Goal: Task Accomplishment & Management: Manage account settings

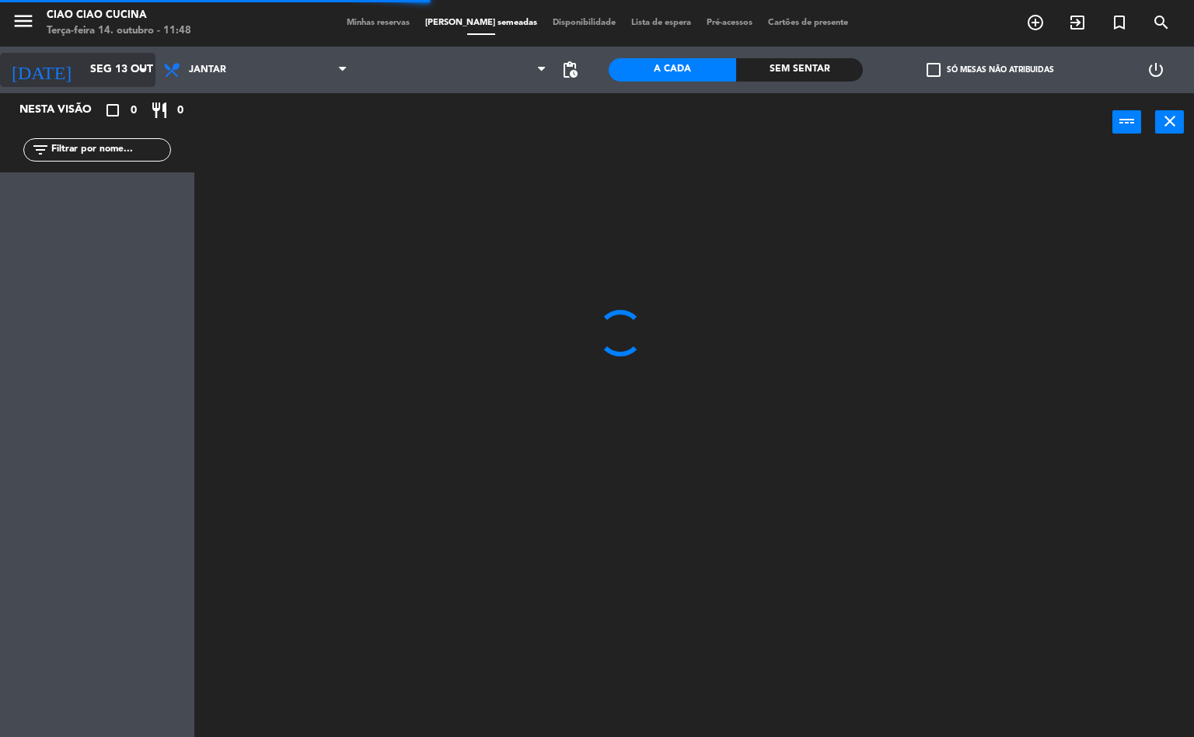
click at [110, 73] on input "Seg 13 out" at bounding box center [156, 70] width 148 height 28
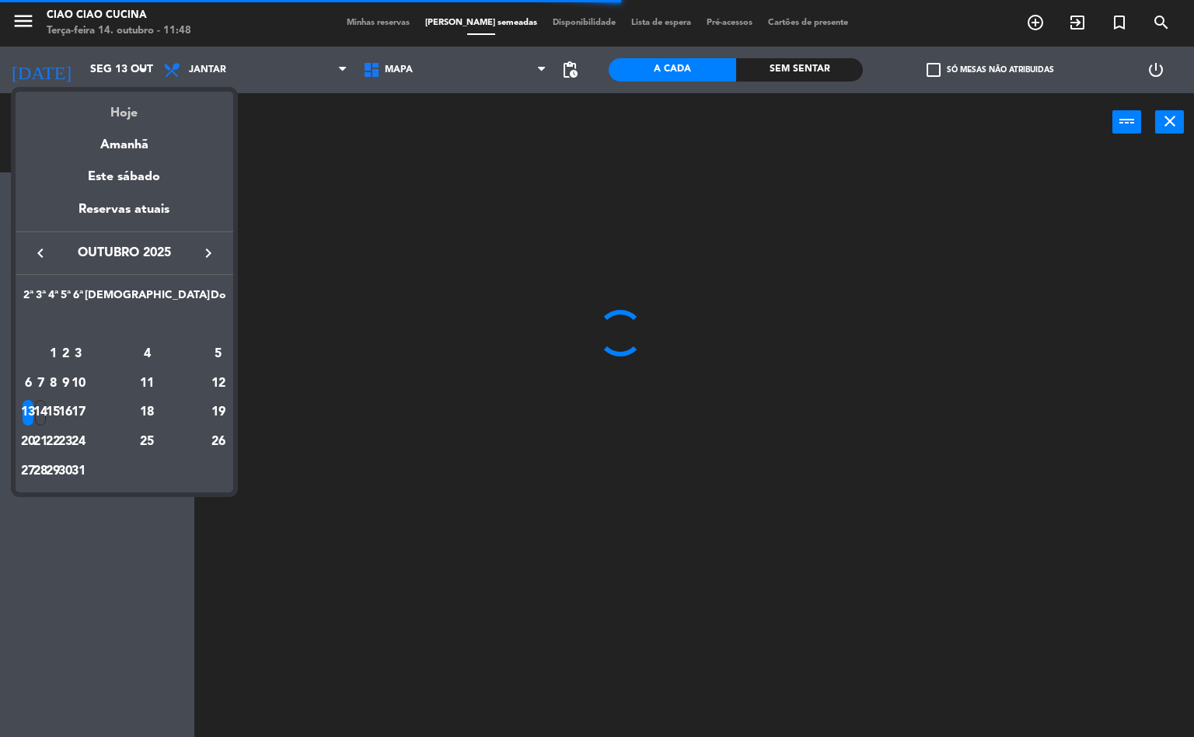
click at [133, 110] on div "Hoje" at bounding box center [125, 108] width 218 height 32
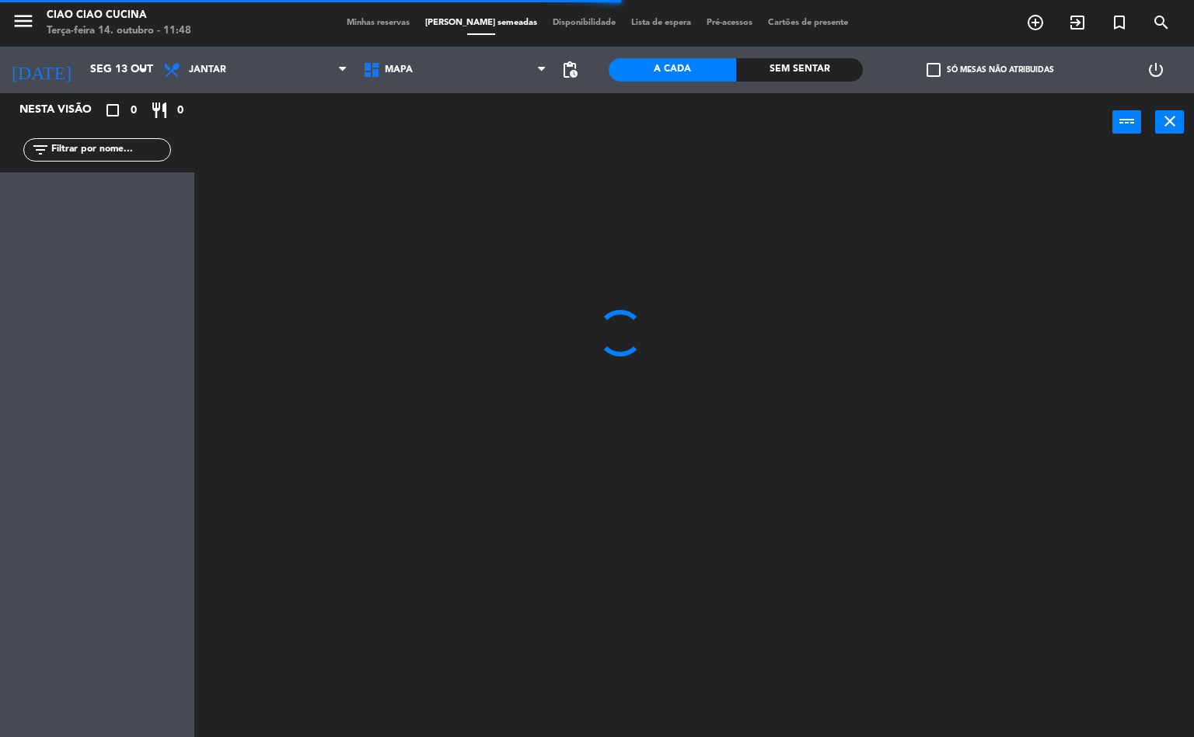
type input "Ter 14 out"
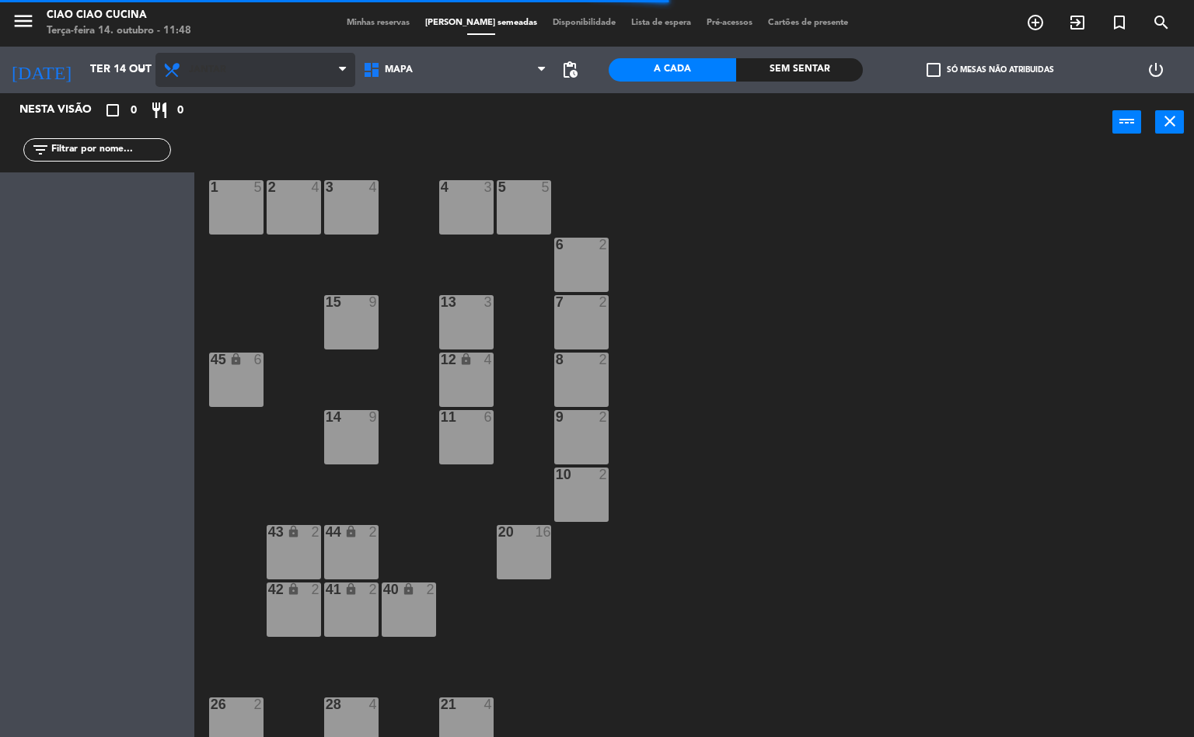
click at [218, 71] on span "Jantar" at bounding box center [207, 69] width 37 height 11
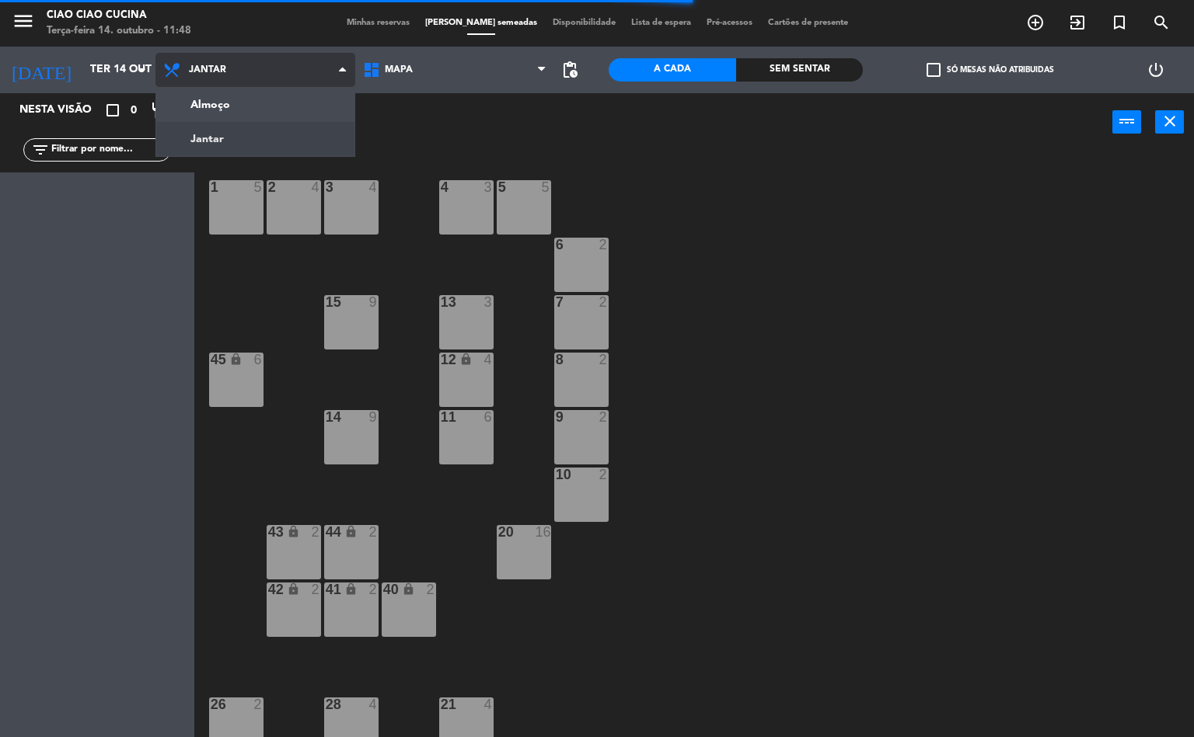
click at [207, 103] on ng-component "menu Ciao Ciao Cucina Terça-feira 14. outubro - 11:48 Minhas reservas Mesas sem…" at bounding box center [597, 369] width 1194 height 738
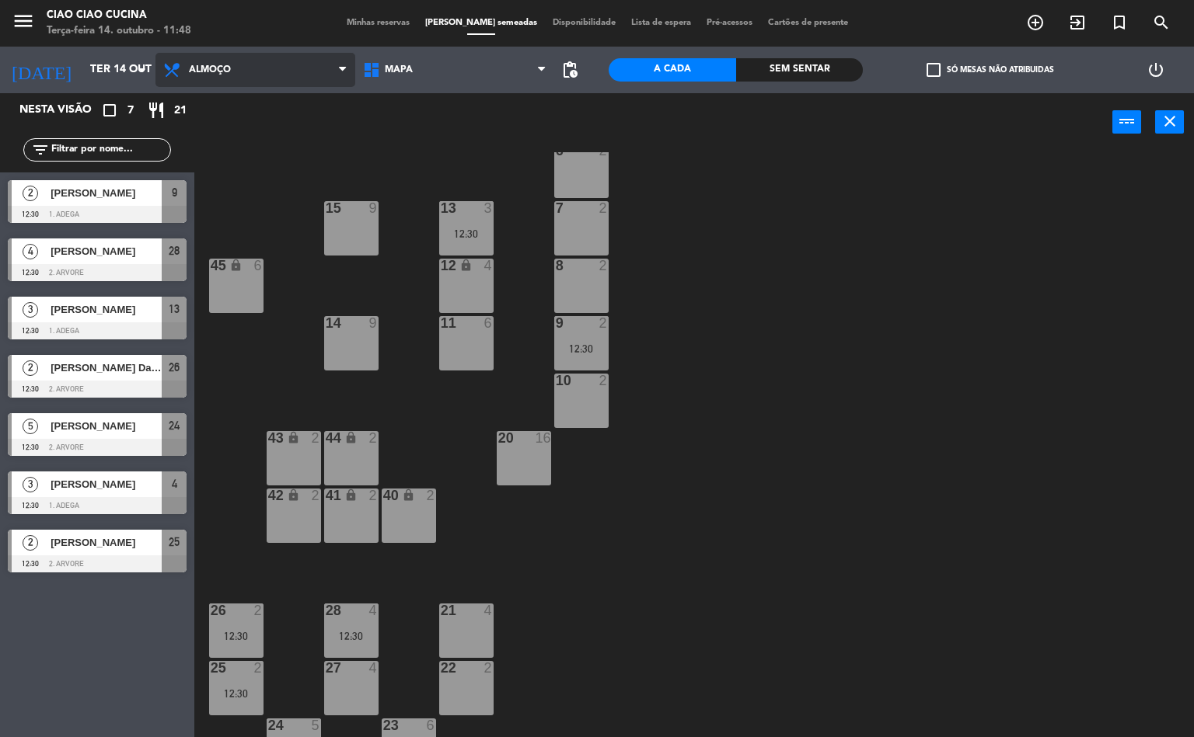
scroll to position [128, 0]
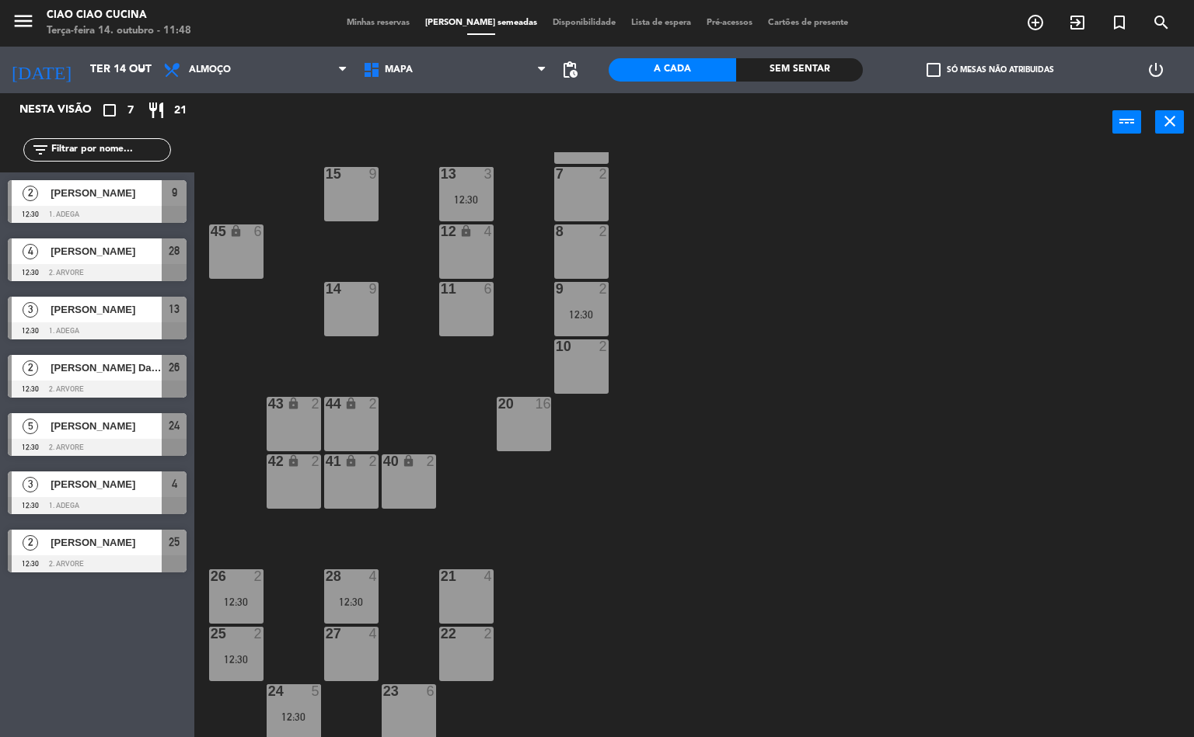
click at [87, 550] on span "[PERSON_NAME]" at bounding box center [106, 543] width 111 height 16
click at [963, 500] on div "1 5 2 4 3 4 5 5 4 3 12:30 6 2 13 3 12:30 7 2 15 9 12 lock 4 8 2 45 lock 6 14 9 …" at bounding box center [700, 445] width 988 height 586
click at [96, 476] on span "[PERSON_NAME]" at bounding box center [106, 484] width 111 height 16
click at [956, 486] on div "1 5 2 4 3 4 5 5 4 3 12:30 6 2 13 3 12:30 7 2 15 9 12 lock 4 8 2 45 lock 6 14 9 …" at bounding box center [700, 445] width 988 height 586
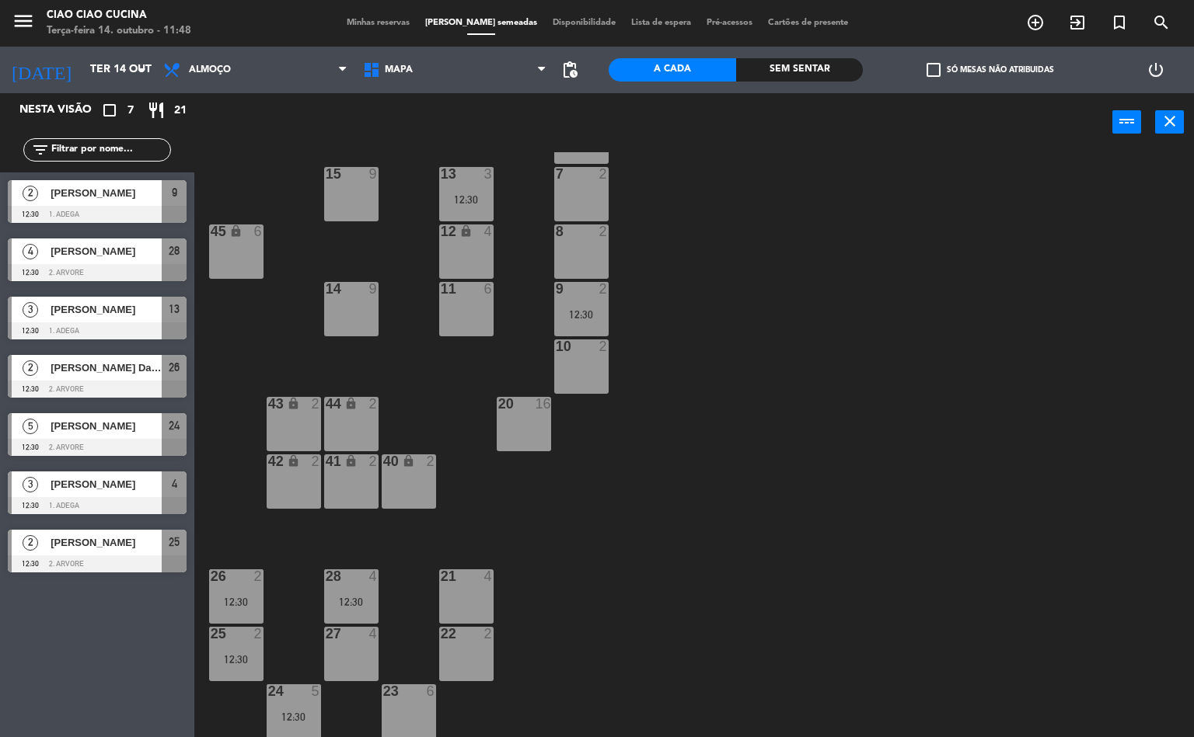
click at [89, 425] on span "[PERSON_NAME]" at bounding box center [106, 426] width 111 height 16
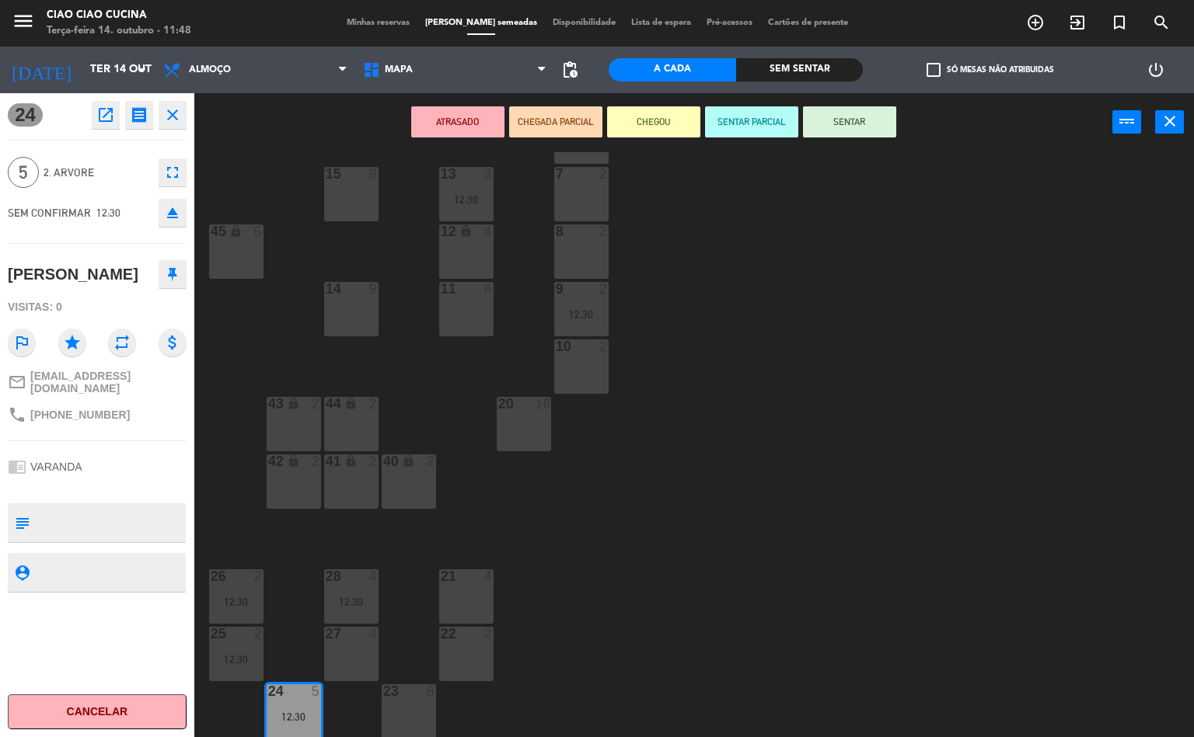
click at [947, 479] on div "1 5 2 4 3 4 5 5 4 3 12:30 6 2 13 3 12:30 7 2 15 9 12 lock 4 8 2 45 lock 6 14 9 …" at bounding box center [700, 445] width 988 height 586
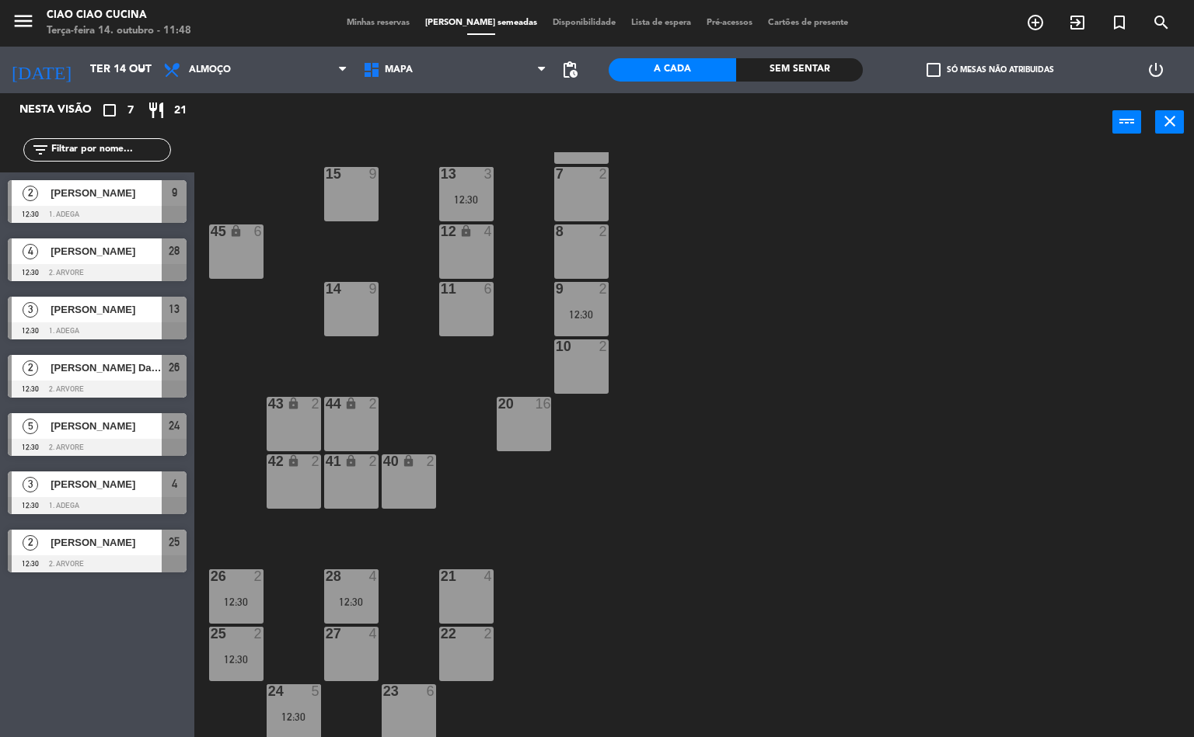
click at [87, 381] on div at bounding box center [97, 389] width 179 height 17
click at [947, 497] on div "1 5 2 4 3 4 5 5 4 3 12:30 6 2 13 3 12:30 7 2 15 9 12 lock 4 8 2 45 lock 6 14 9 …" at bounding box center [700, 445] width 988 height 586
click at [86, 313] on span "[PERSON_NAME]" at bounding box center [106, 309] width 111 height 16
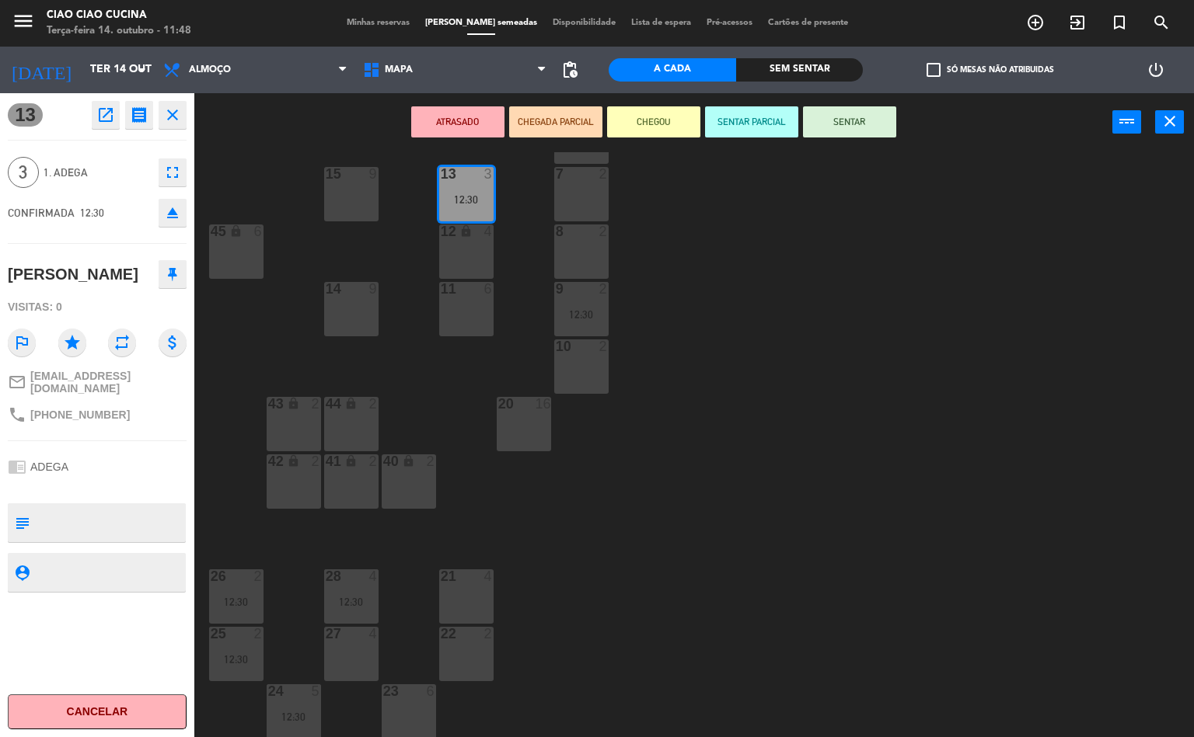
click at [973, 476] on div "1 5 2 4 3 4 5 5 4 3 12:30 6 2 13 3 12:30 7 2 15 9 12 lock 4 8 2 45 lock 6 14 9 …" at bounding box center [700, 445] width 988 height 586
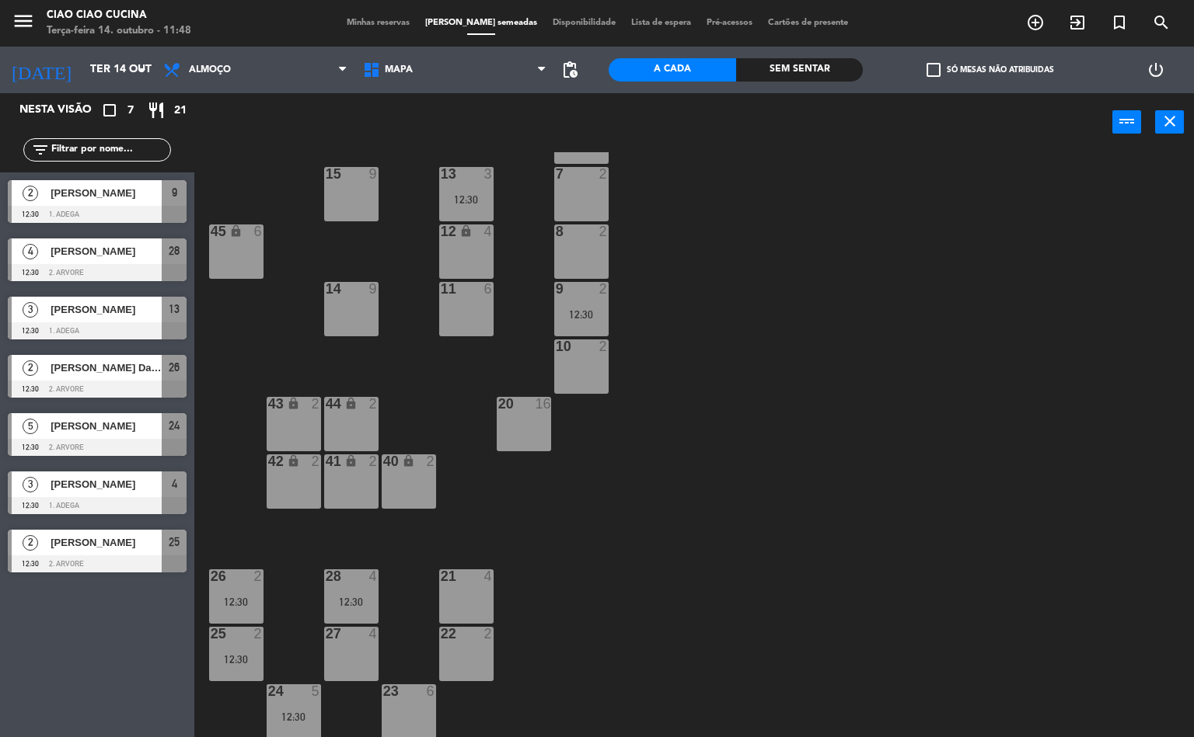
click at [78, 269] on div at bounding box center [97, 272] width 179 height 17
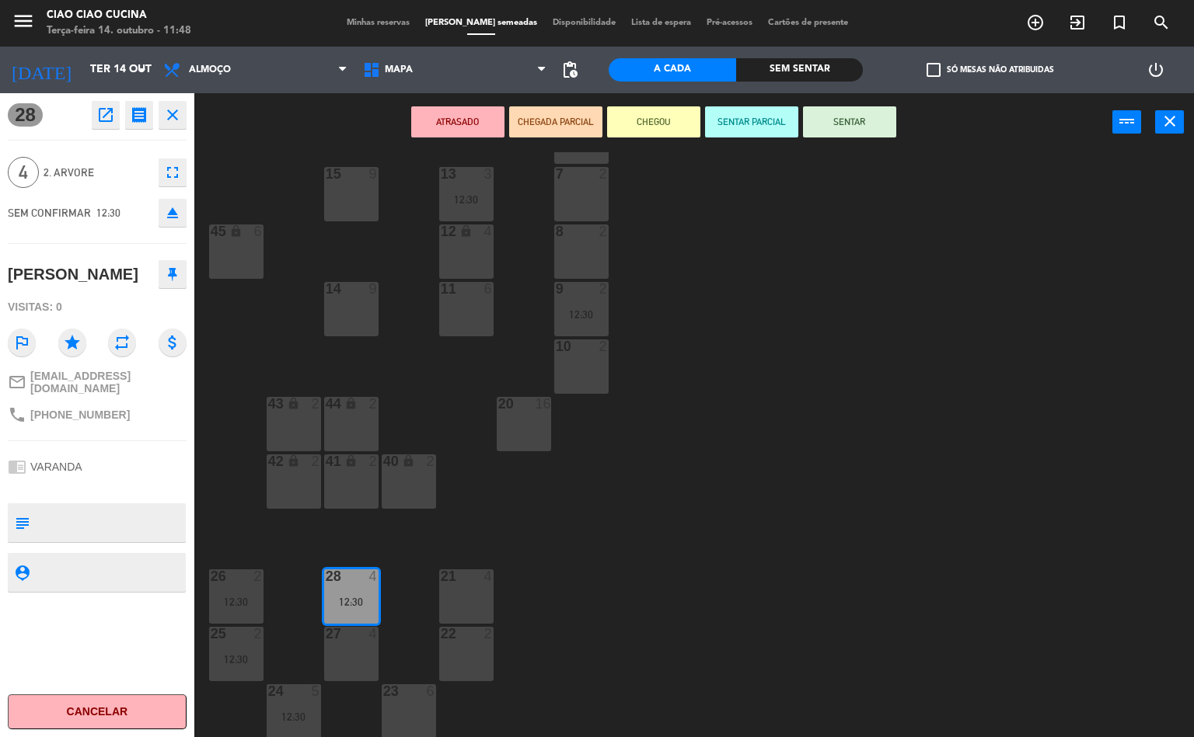
click at [964, 480] on div "1 5 2 4 3 4 5 5 4 3 12:30 6 2 13 3 12:30 7 2 15 9 12 lock 4 8 2 45 lock 6 14 9 …" at bounding box center [700, 445] width 988 height 586
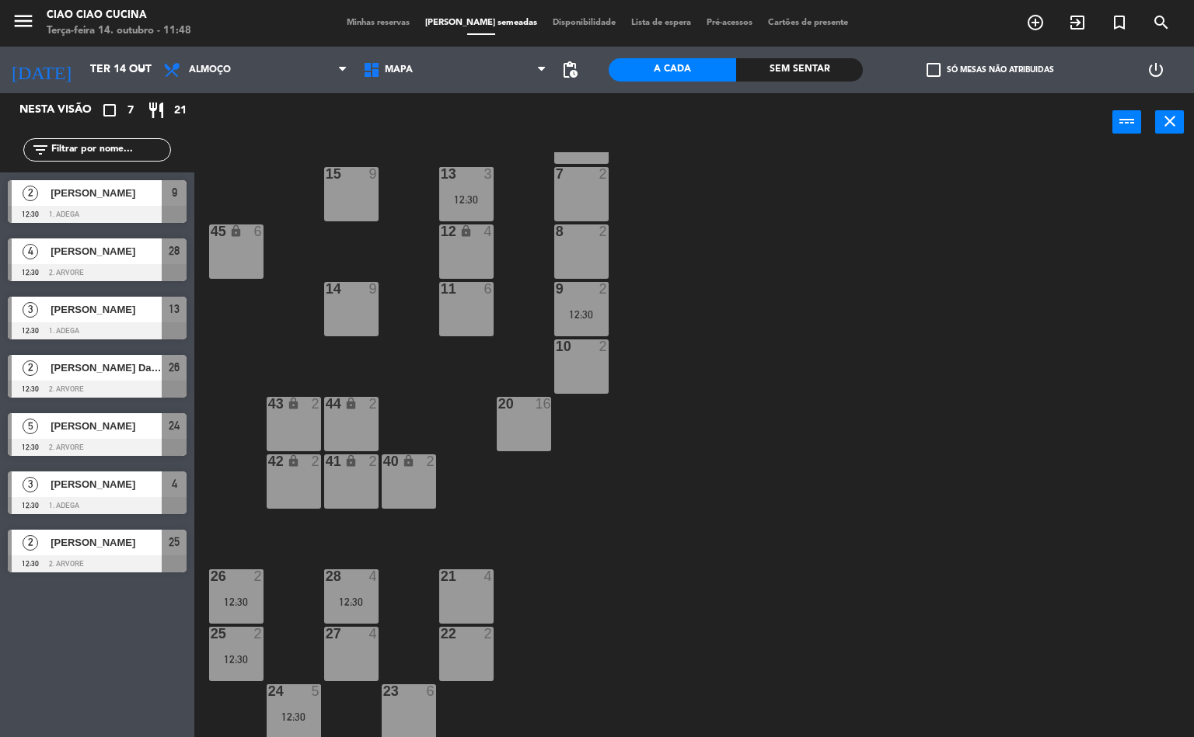
click at [92, 193] on span "[PERSON_NAME]" at bounding box center [106, 193] width 111 height 16
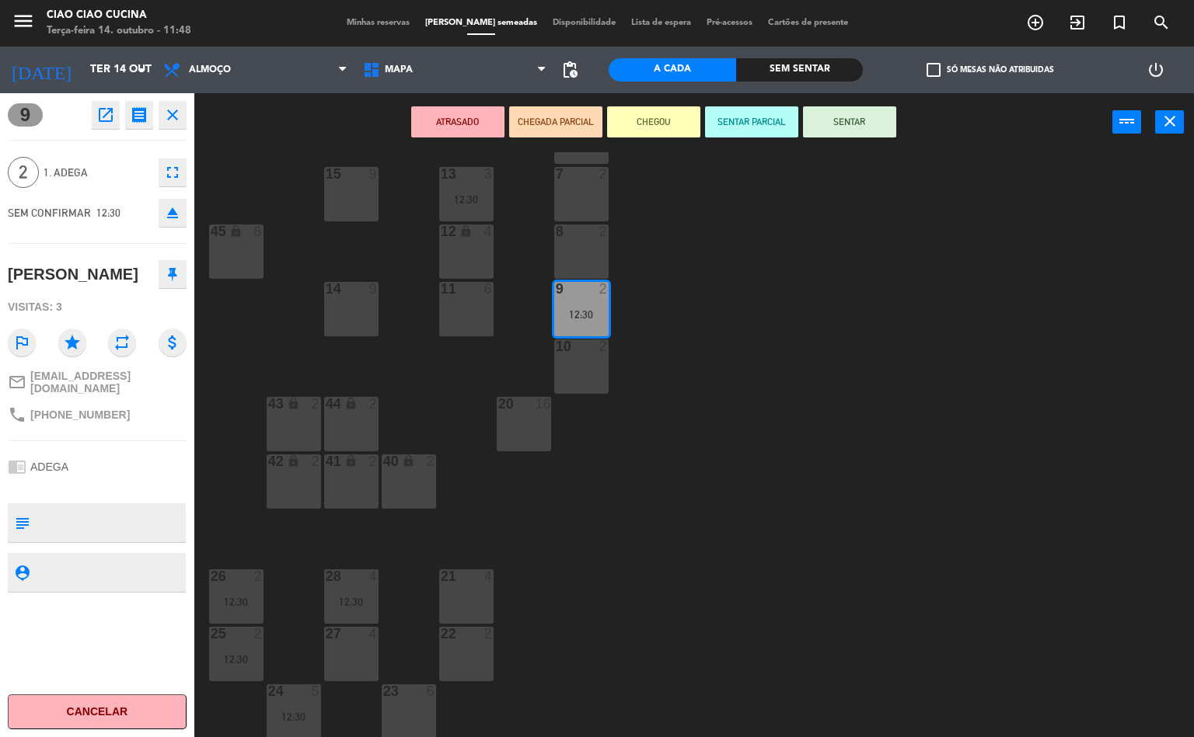
click at [984, 466] on div "1 5 2 4 3 4 5 5 4 3 12:30 6 2 13 3 12:30 7 2 15 9 12 lock 4 8 2 45 lock 6 14 9 …" at bounding box center [700, 445] width 988 height 586
